Goal: Find specific page/section: Find specific page/section

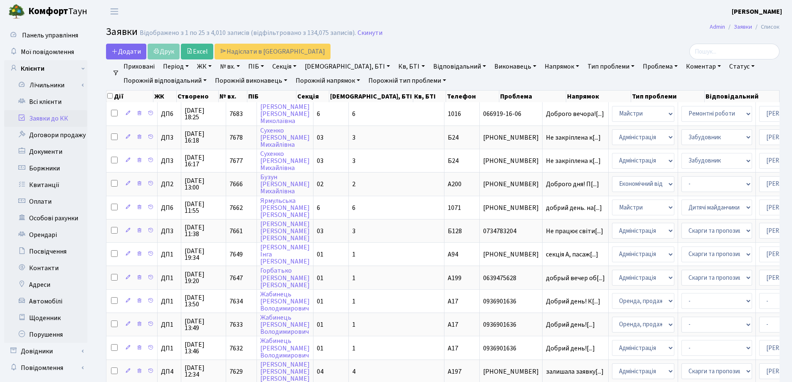
select select "25"
click at [57, 116] on link "Заявки до КК" at bounding box center [45, 118] width 83 height 17
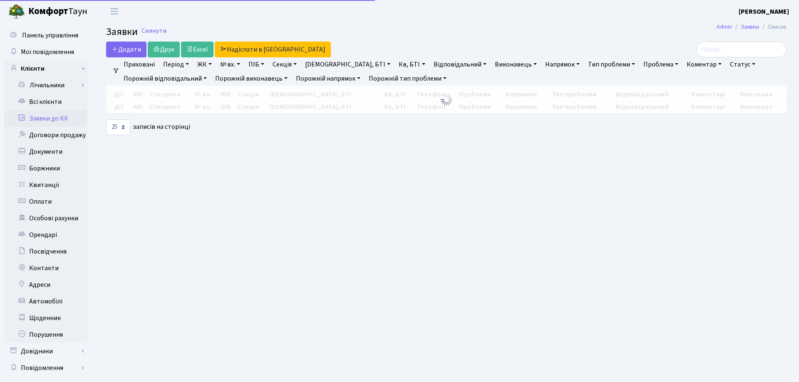
select select "25"
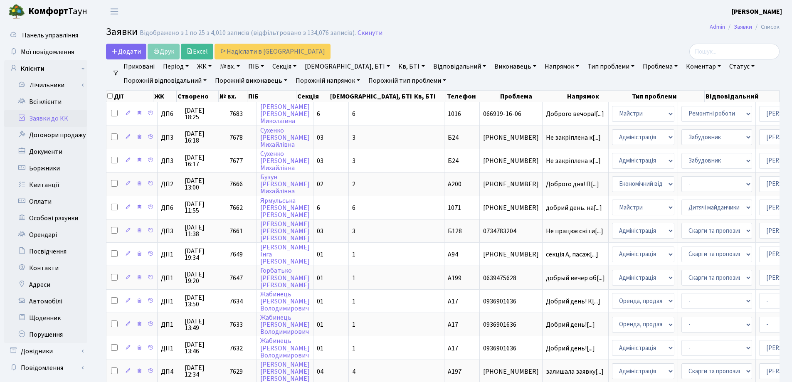
click at [483, 37] on h2 "Заявки Відображено з 1 по 25 з 4,010 записів (відфільтровано з 134,076 записів)…" at bounding box center [443, 33] width 674 height 14
click at [470, 33] on h2 "Заявки Відображено з 1 по 25 з 4,010 записів (відфільтровано з 134,076 записів)…" at bounding box center [443, 33] width 674 height 14
click at [48, 119] on link "Заявки до КК" at bounding box center [45, 118] width 83 height 17
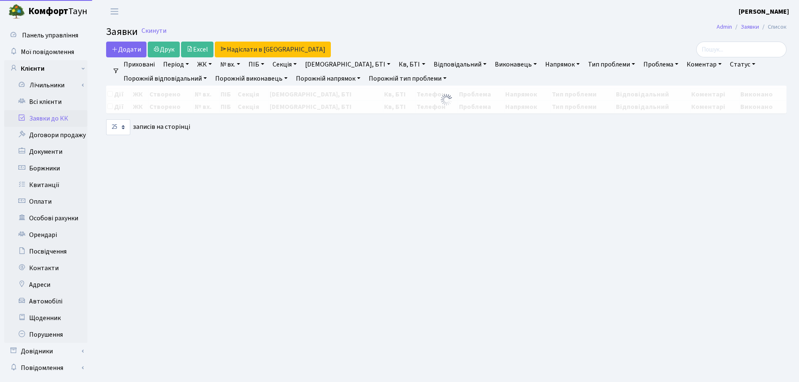
select select "25"
